Goal: Find specific page/section: Find specific page/section

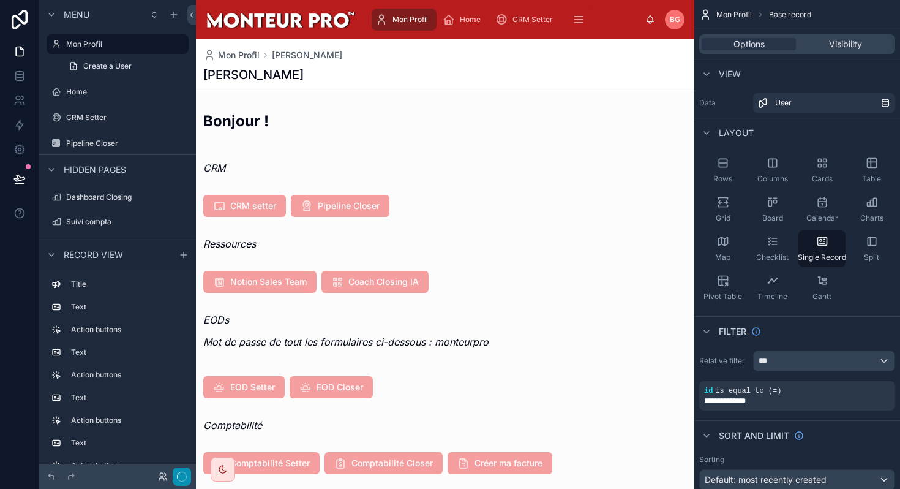
click at [176, 476] on button "button" at bounding box center [182, 476] width 18 height 18
click at [176, 478] on button "Done" at bounding box center [177, 477] width 28 height 18
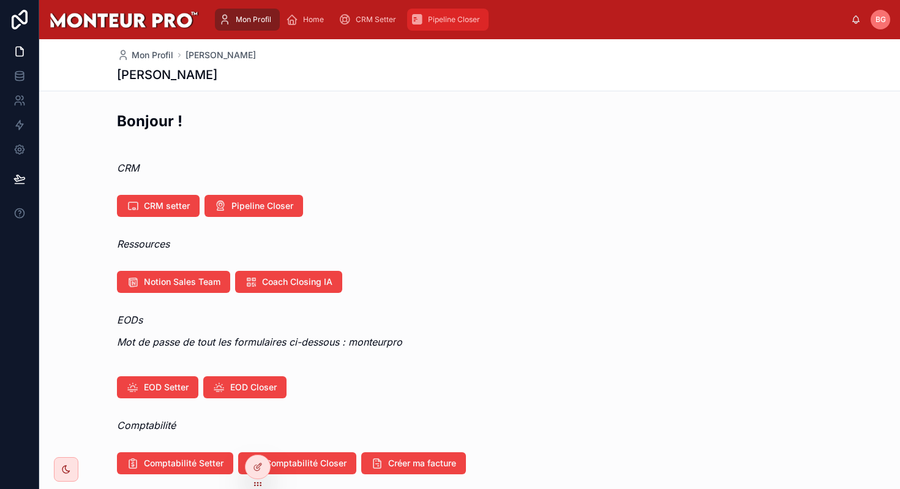
click at [433, 20] on span "Pipeline Closer" at bounding box center [454, 20] width 52 height 10
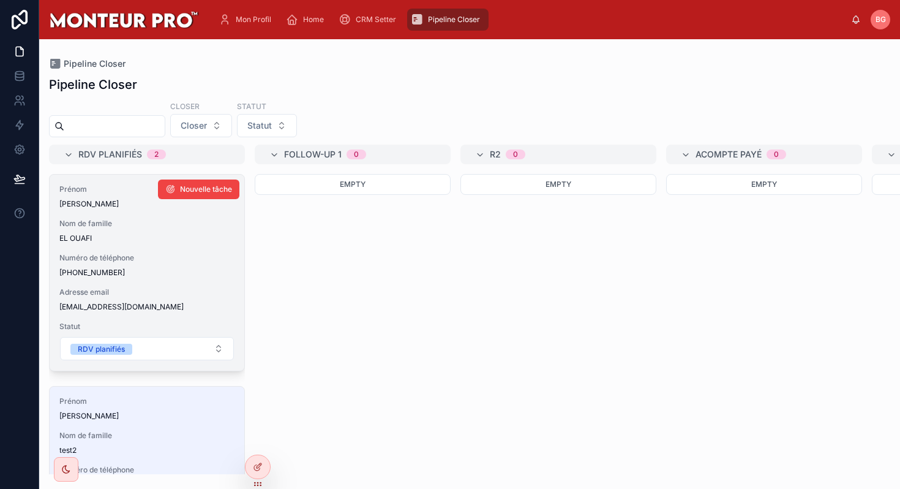
click at [198, 271] on span "[PHONE_NUMBER]" at bounding box center [146, 273] width 175 height 10
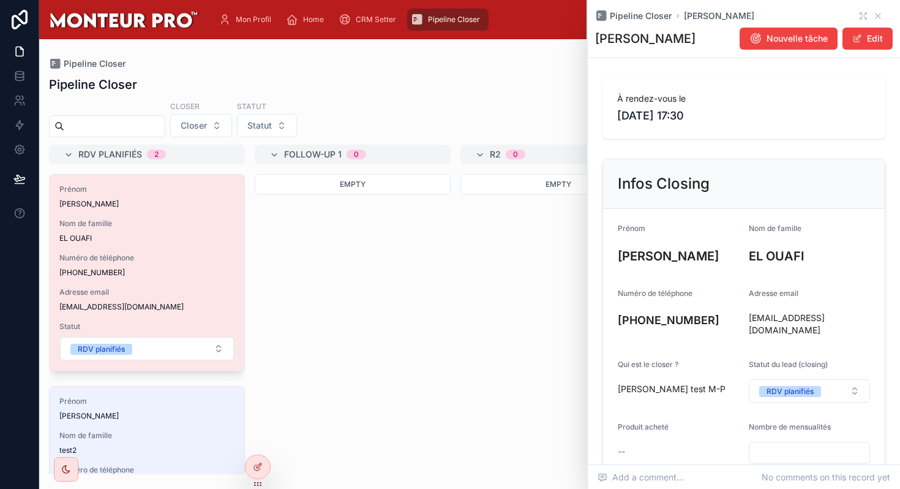
click at [302, 237] on div "Empty" at bounding box center [353, 324] width 196 height 300
